Goal: Navigation & Orientation: Go to known website

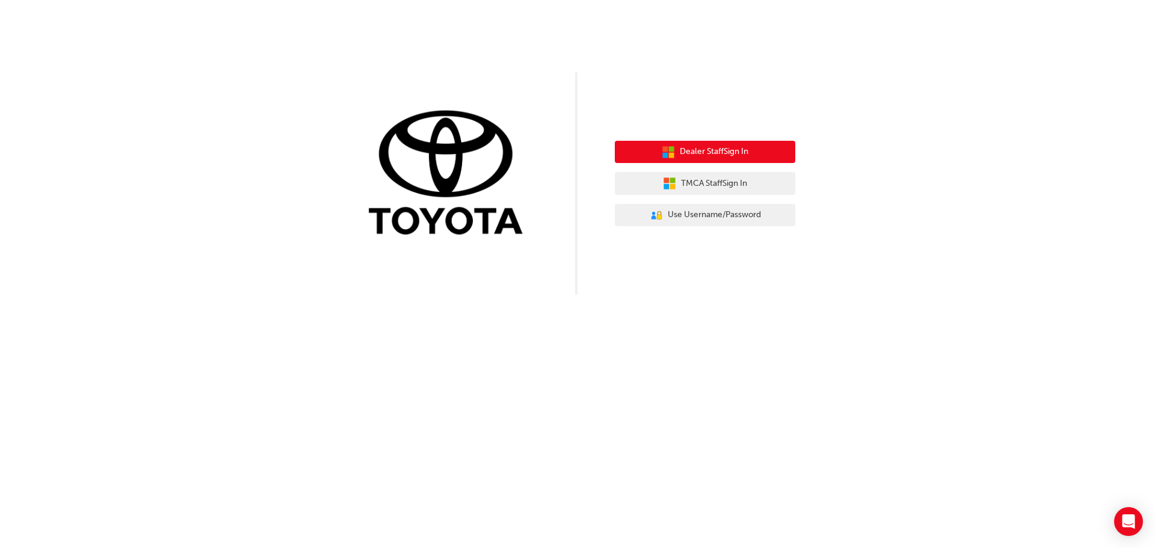
click at [771, 155] on button "Dealer Staff Sign In" at bounding box center [705, 152] width 181 height 23
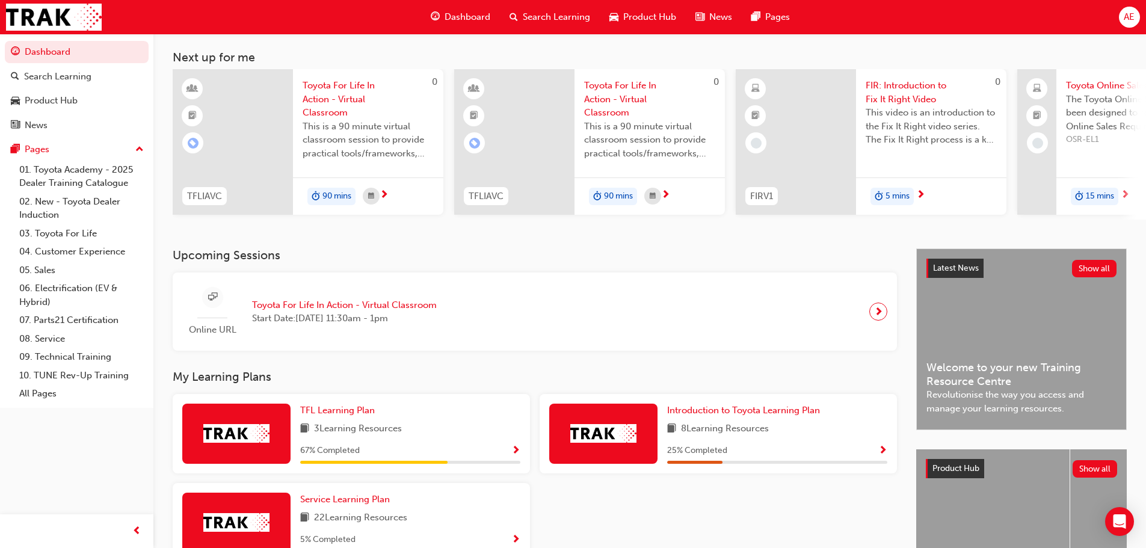
scroll to position [51, 0]
